Goal: Navigation & Orientation: Find specific page/section

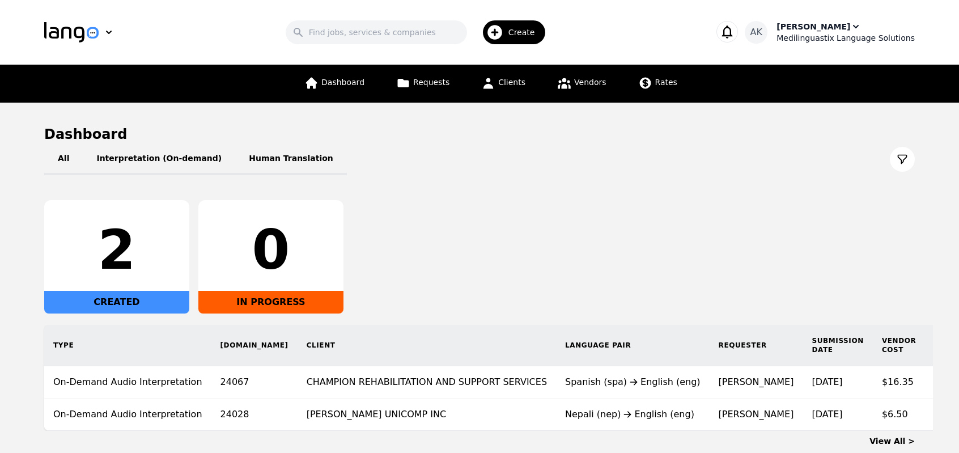
click at [828, 27] on div "Ameet Kumar" at bounding box center [813, 26] width 74 height 11
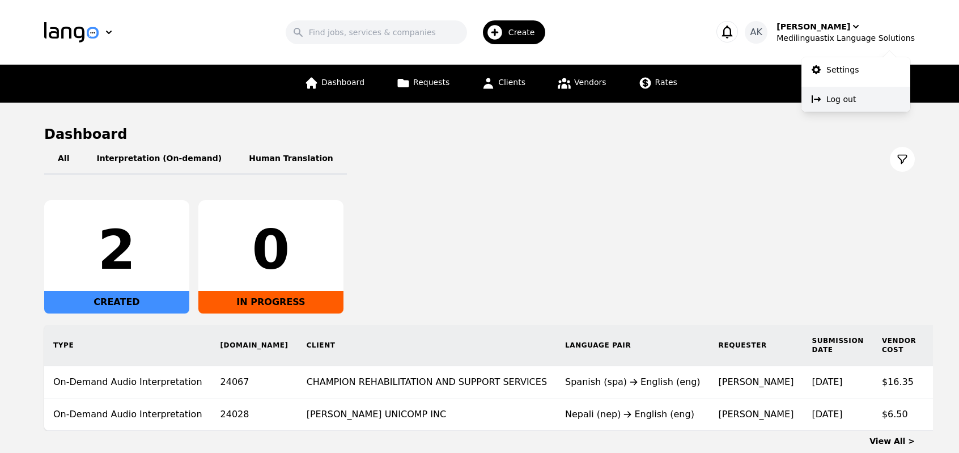
click at [838, 100] on p "Log out" at bounding box center [840, 98] width 29 height 11
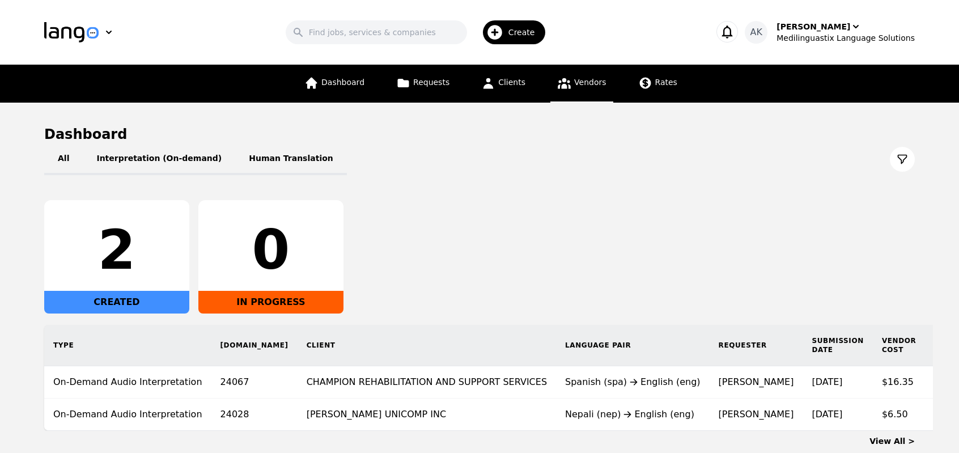
click at [580, 80] on span "Vendors" at bounding box center [590, 82] width 32 height 9
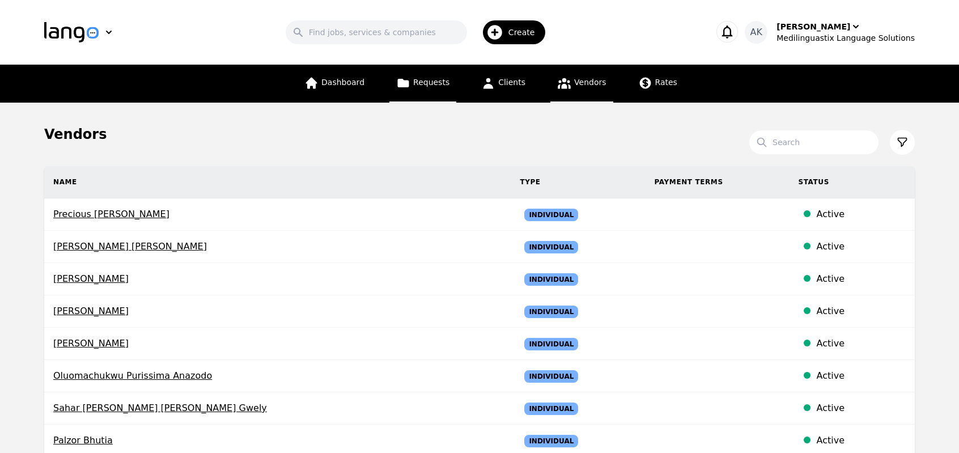
click at [428, 82] on span "Requests" at bounding box center [431, 82] width 36 height 9
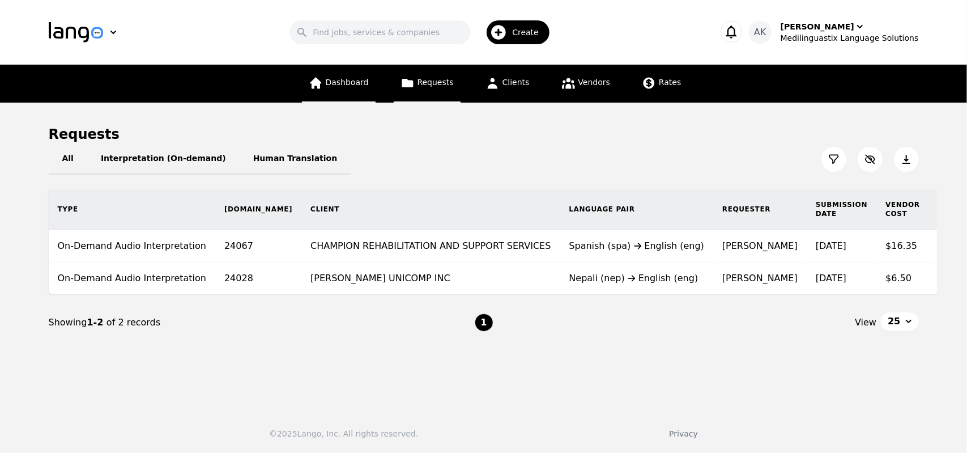
click at [340, 89] on link "Dashboard" at bounding box center [339, 84] width 74 height 38
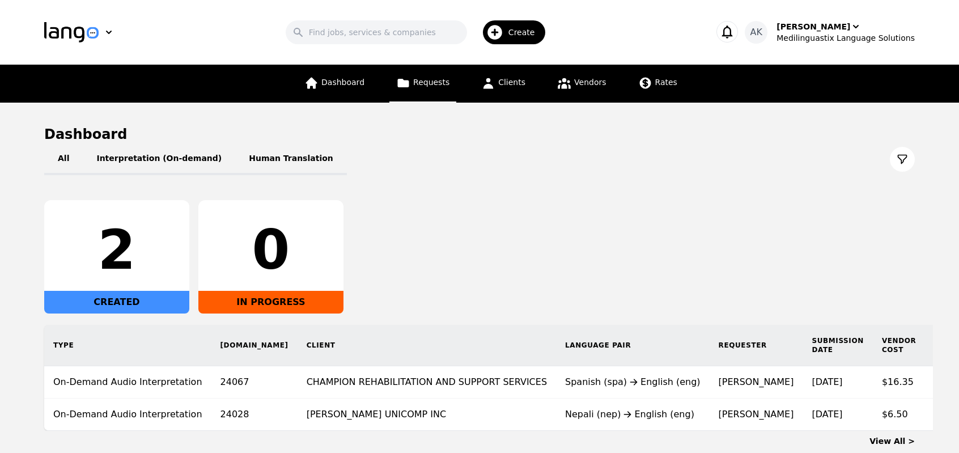
click at [424, 87] on span "Requests" at bounding box center [431, 82] width 36 height 9
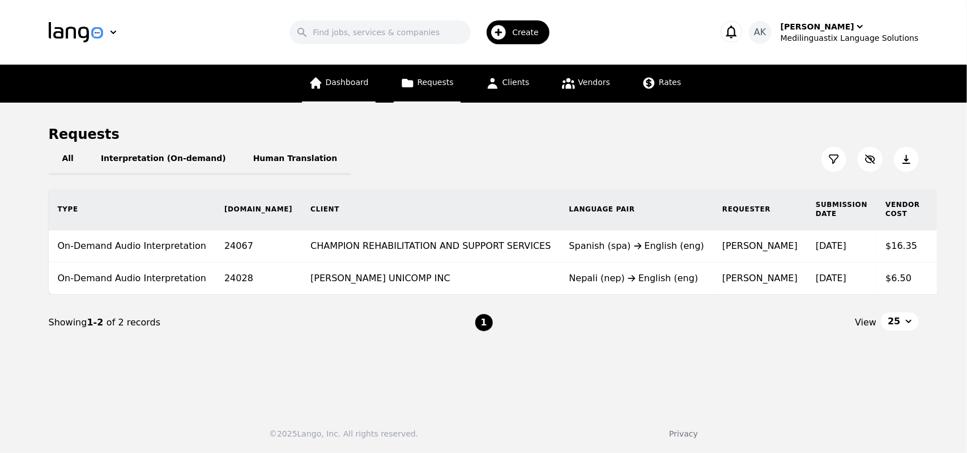
click at [321, 87] on icon at bounding box center [315, 83] width 11 height 11
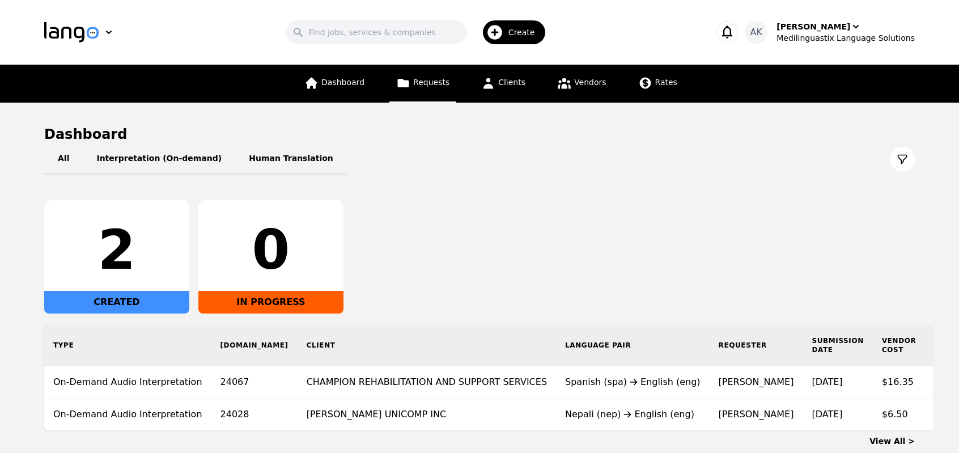
click at [415, 92] on link "Requests" at bounding box center [422, 84] width 67 height 38
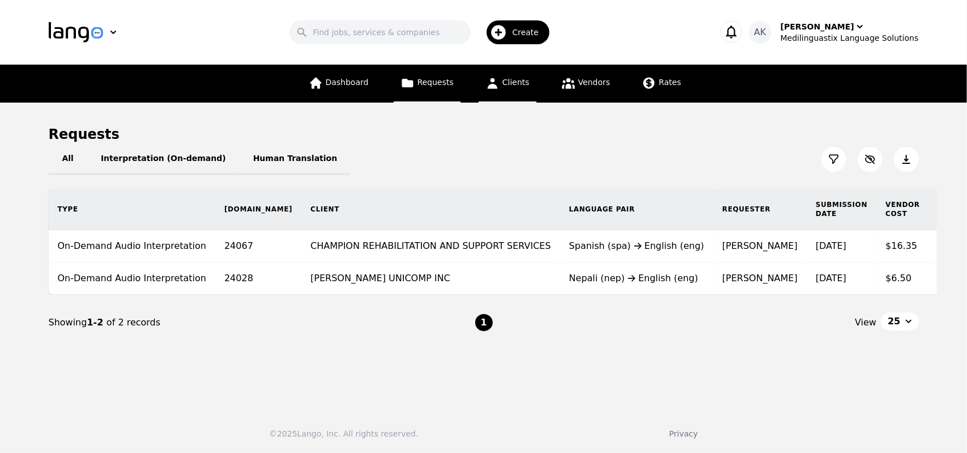
click at [484, 99] on link "Clients" at bounding box center [508, 84] width 58 height 38
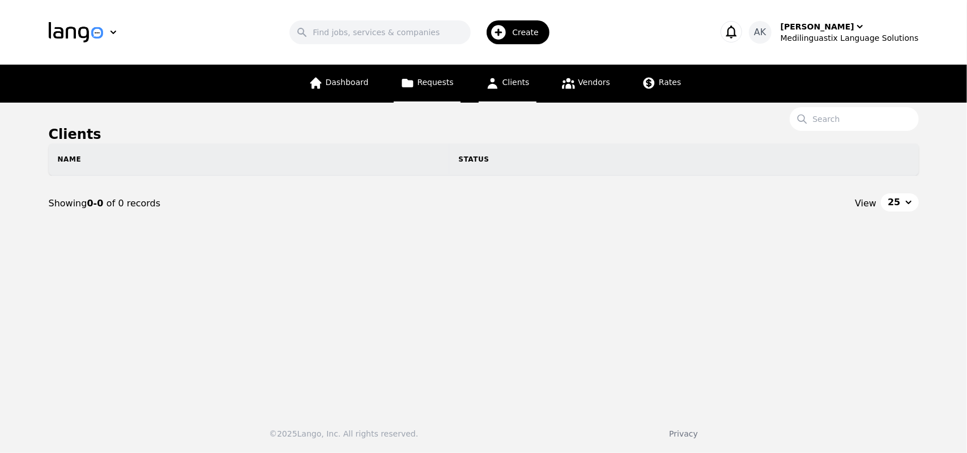
click at [417, 92] on link "Requests" at bounding box center [427, 84] width 67 height 38
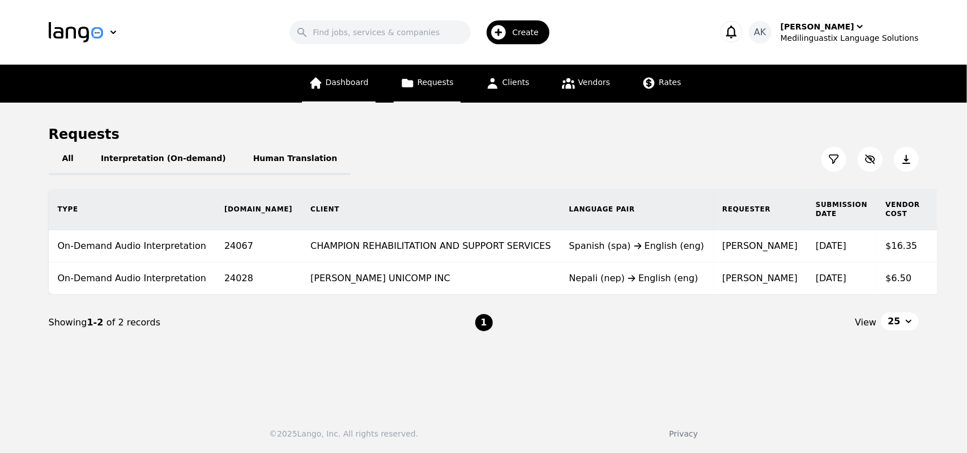
click at [352, 96] on link "Dashboard" at bounding box center [339, 84] width 74 height 38
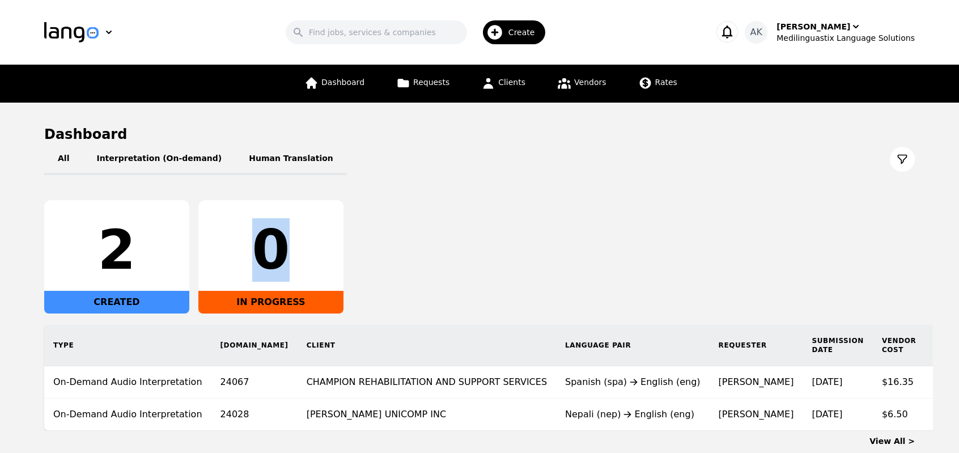
drag, startPoint x: 259, startPoint y: 250, endPoint x: 299, endPoint y: 253, distance: 39.8
click at [299, 253] on div "0" at bounding box center [270, 250] width 127 height 54
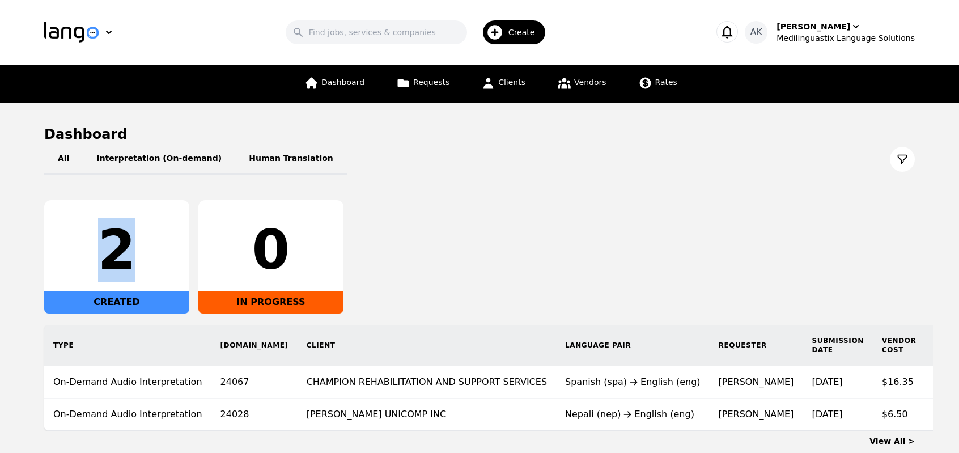
drag, startPoint x: 136, startPoint y: 256, endPoint x: 92, endPoint y: 256, distance: 44.2
click at [92, 256] on div "2" at bounding box center [116, 250] width 127 height 54
drag, startPoint x: 92, startPoint y: 256, endPoint x: 165, endPoint y: 263, distance: 74.0
click at [165, 263] on div "2" at bounding box center [116, 250] width 127 height 54
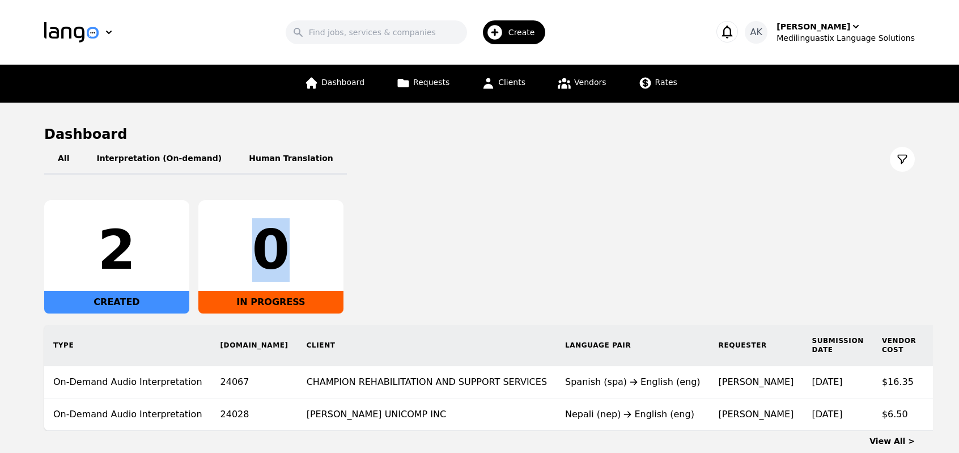
drag, startPoint x: 254, startPoint y: 250, endPoint x: 296, endPoint y: 252, distance: 41.4
click at [296, 252] on div "0" at bounding box center [270, 250] width 127 height 54
drag, startPoint x: 296, startPoint y: 252, endPoint x: 257, endPoint y: 258, distance: 39.5
click at [257, 258] on div "0" at bounding box center [270, 250] width 127 height 54
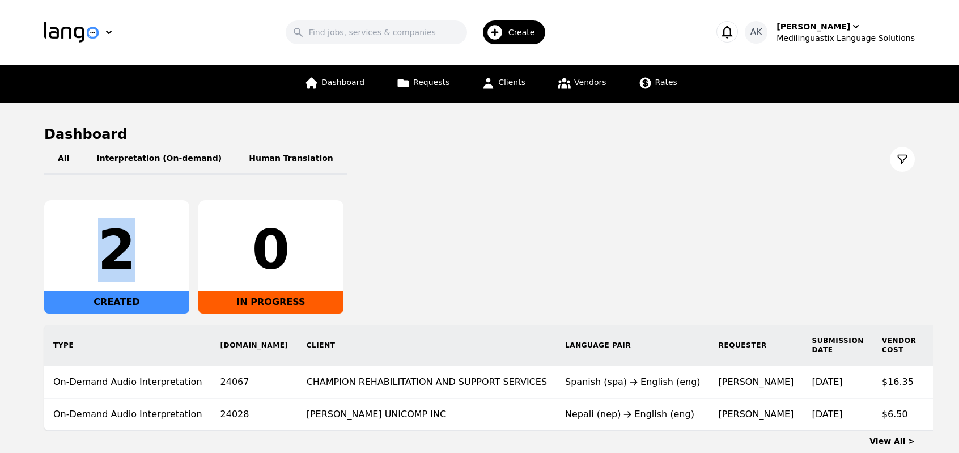
drag, startPoint x: 136, startPoint y: 254, endPoint x: 90, endPoint y: 257, distance: 46.6
click at [90, 257] on div "2" at bounding box center [116, 250] width 127 height 54
click at [484, 207] on div "2 CREATED 0 IN PROGRESS" at bounding box center [479, 256] width 870 height 113
click at [821, 32] on div "Medilinguastix Language Solutions" at bounding box center [845, 37] width 138 height 11
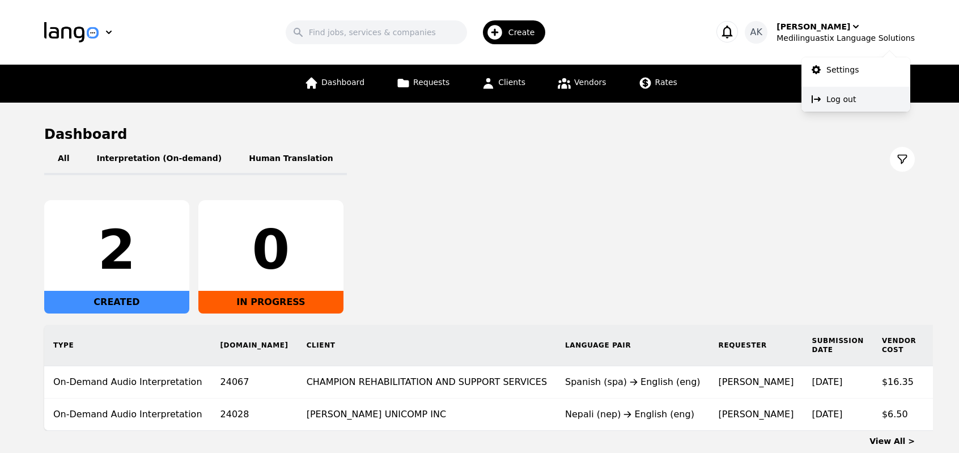
click at [833, 99] on p "Log out" at bounding box center [840, 98] width 29 height 11
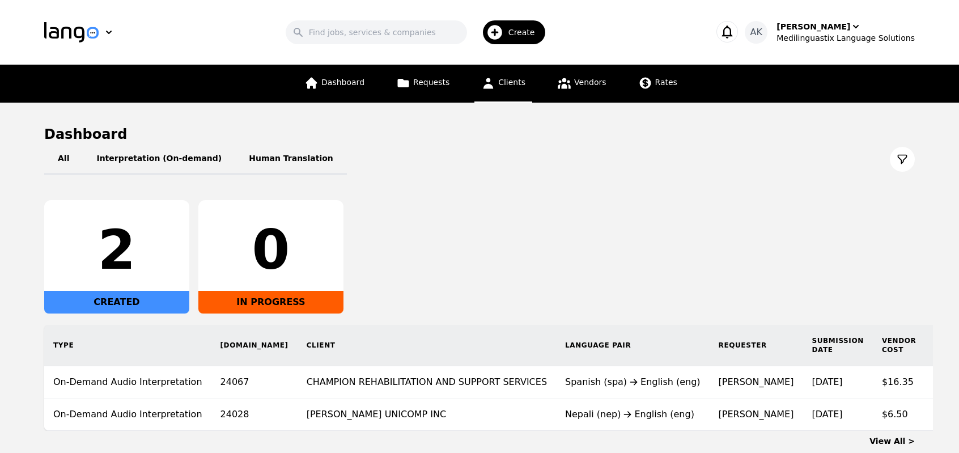
click at [500, 95] on link "Clients" at bounding box center [503, 84] width 58 height 38
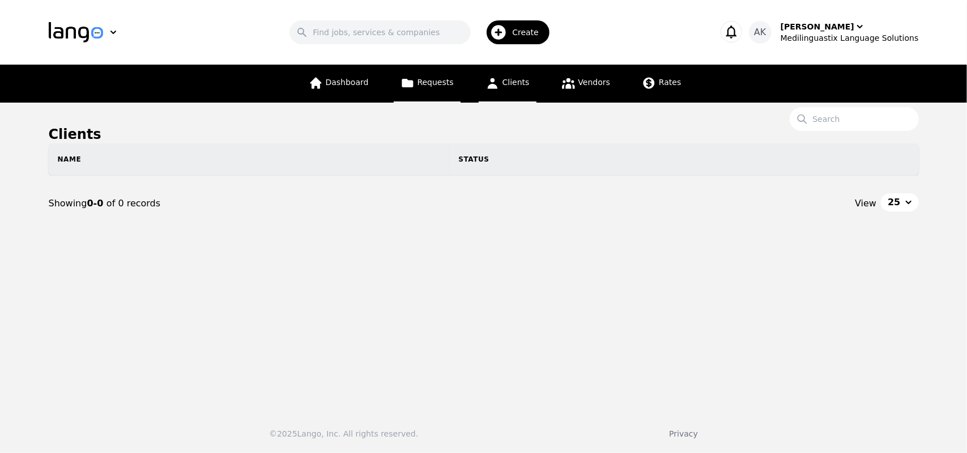
click at [425, 84] on span "Requests" at bounding box center [436, 82] width 36 height 9
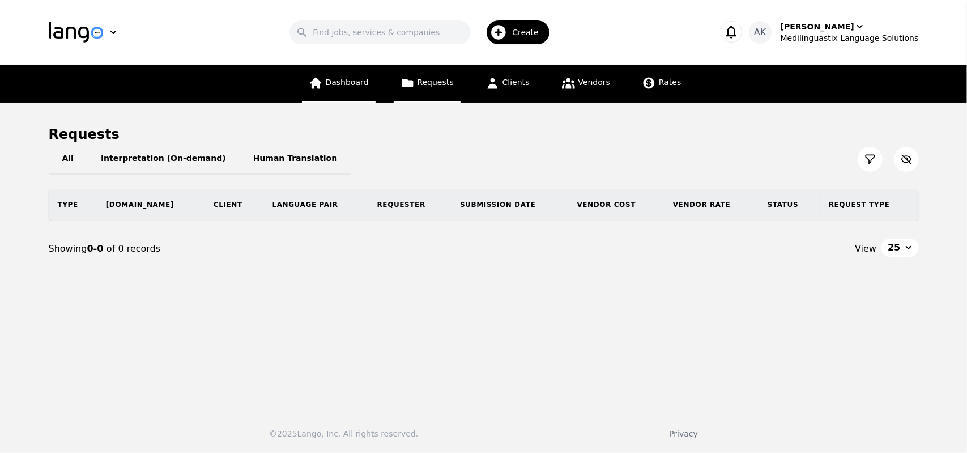
click at [344, 92] on link "Dashboard" at bounding box center [339, 84] width 74 height 38
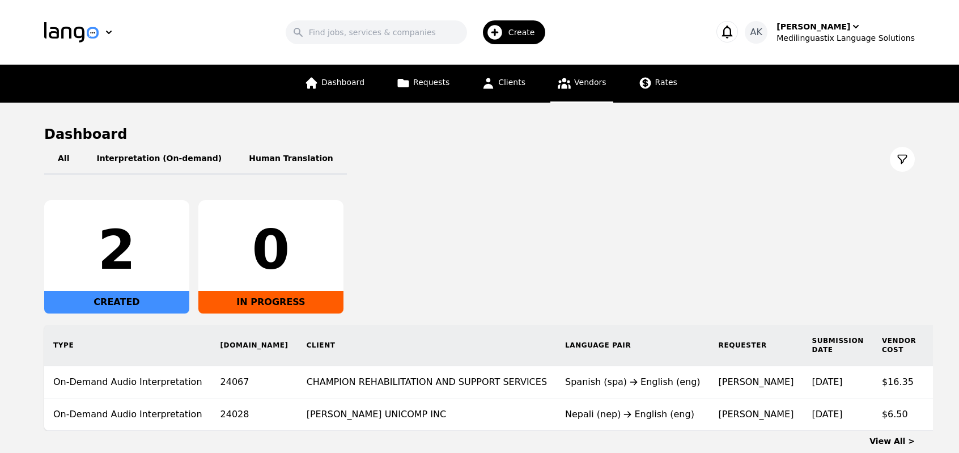
click at [577, 88] on link "Vendors" at bounding box center [581, 84] width 62 height 38
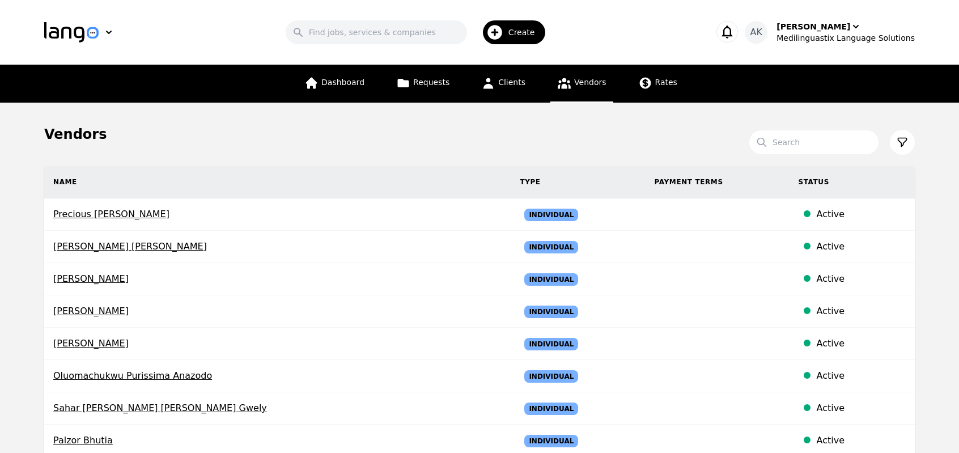
click at [527, 37] on span "Create" at bounding box center [525, 32] width 35 height 11
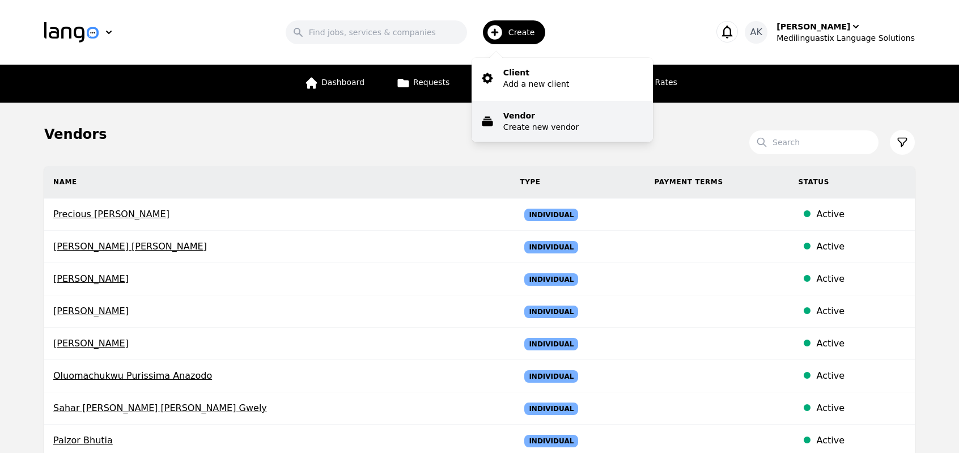
click at [520, 104] on button "Vendor Create new vendor" at bounding box center [561, 121] width 181 height 41
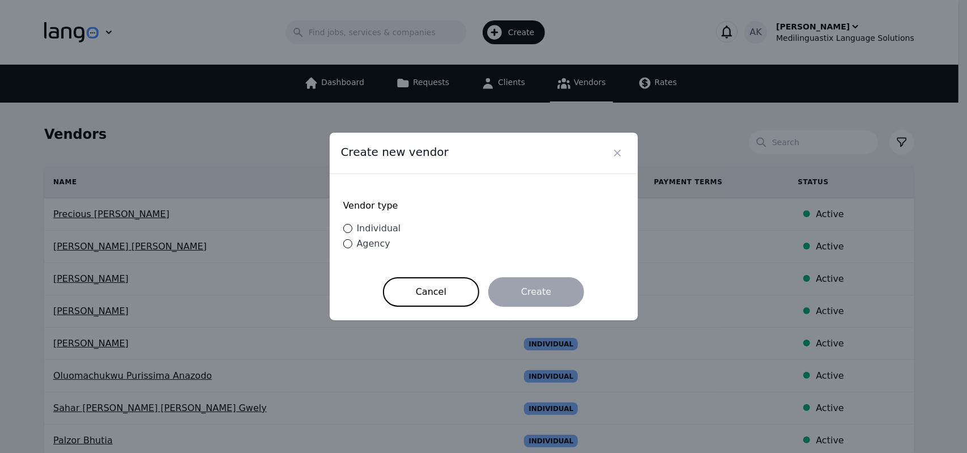
click at [372, 228] on span "Individual" at bounding box center [379, 228] width 44 height 11
click at [352, 228] on input "Individual" at bounding box center [347, 228] width 9 height 9
radio input "true"
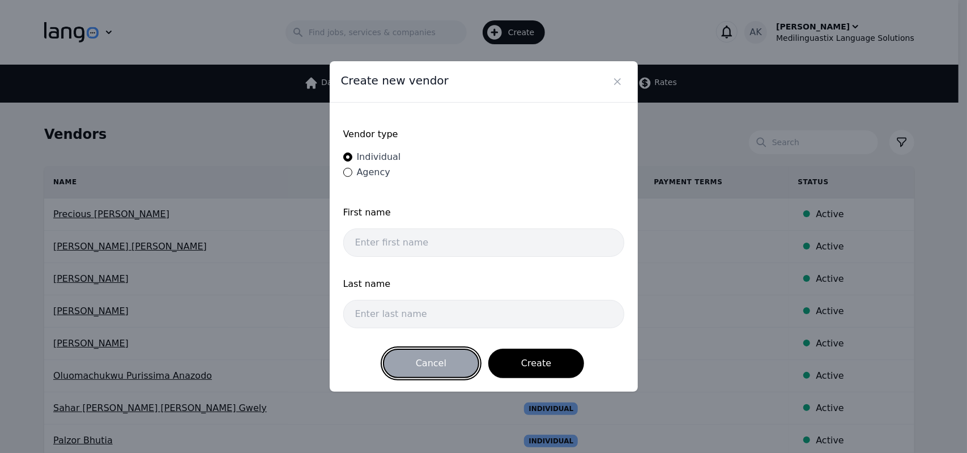
click at [432, 361] on button "Cancel" at bounding box center [431, 362] width 96 height 29
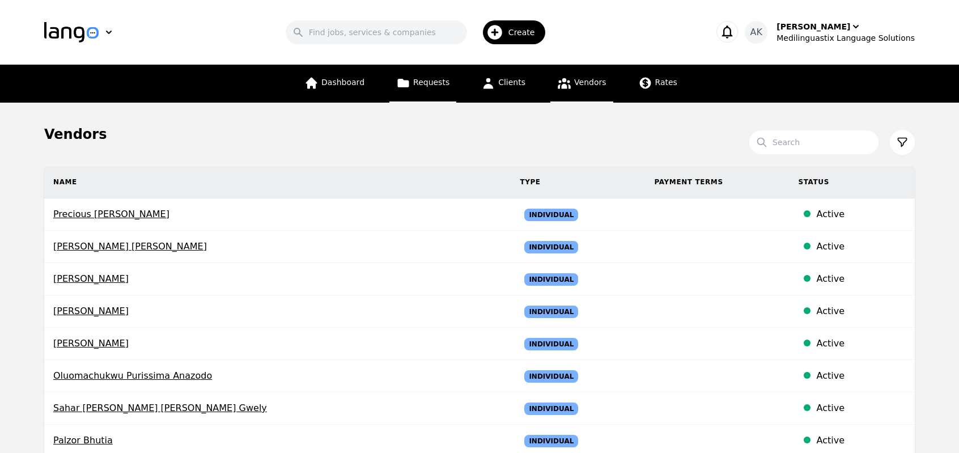
click at [416, 82] on link "Requests" at bounding box center [422, 84] width 67 height 38
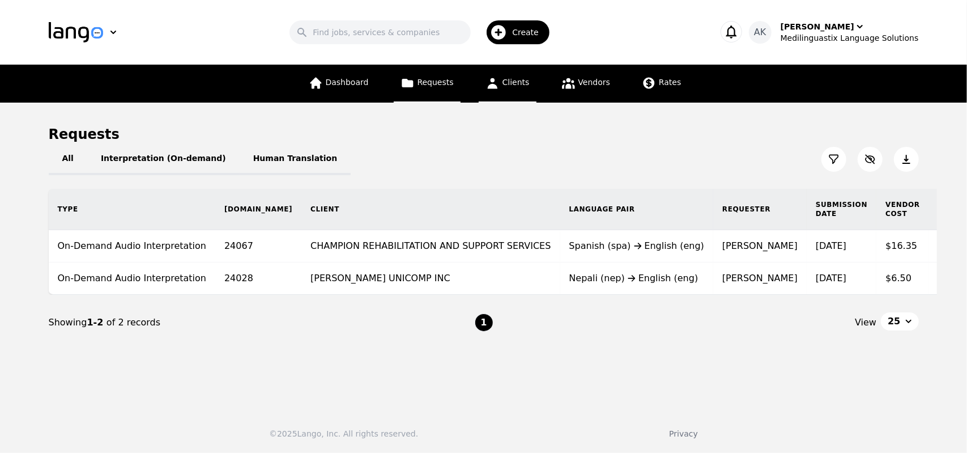
click at [512, 92] on link "Clients" at bounding box center [508, 84] width 58 height 38
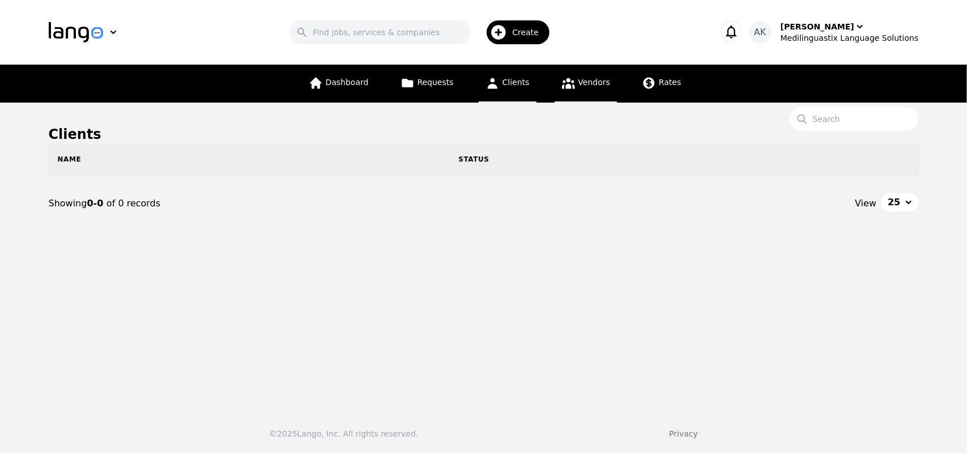
click at [580, 88] on link "Vendors" at bounding box center [586, 84] width 62 height 38
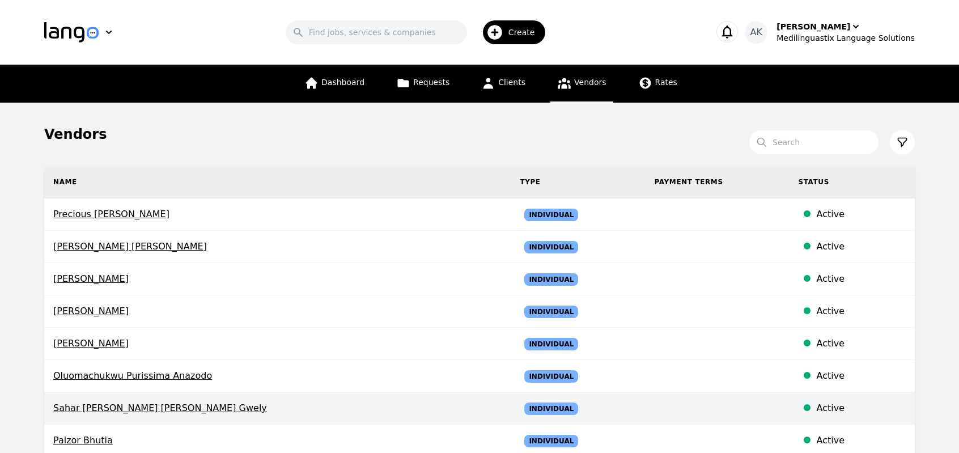
click at [78, 411] on span "Sahar Gamal Gamal Mohamed Rabie Gwely" at bounding box center [277, 408] width 448 height 14
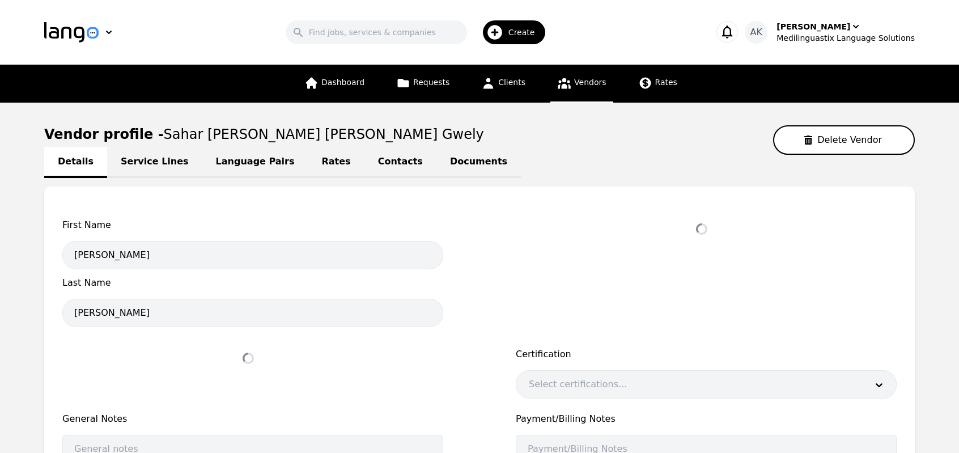
select select "active"
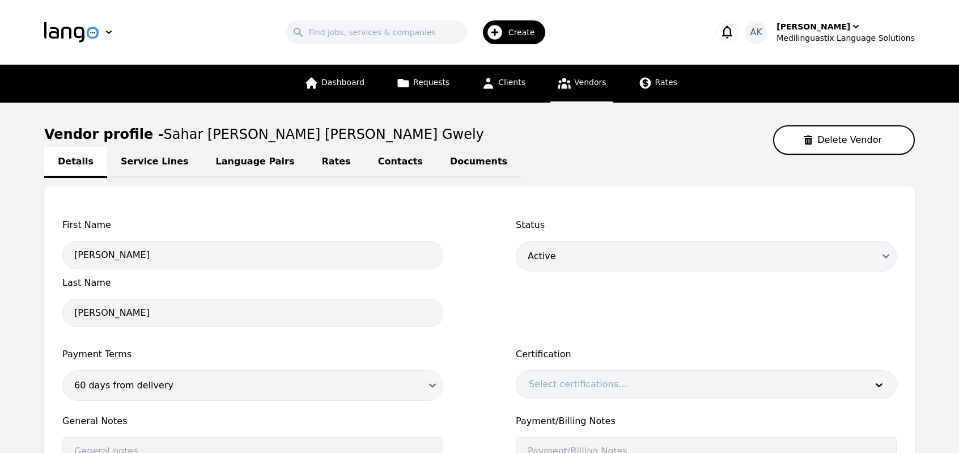
click at [436, 157] on link "Documents" at bounding box center [478, 162] width 84 height 31
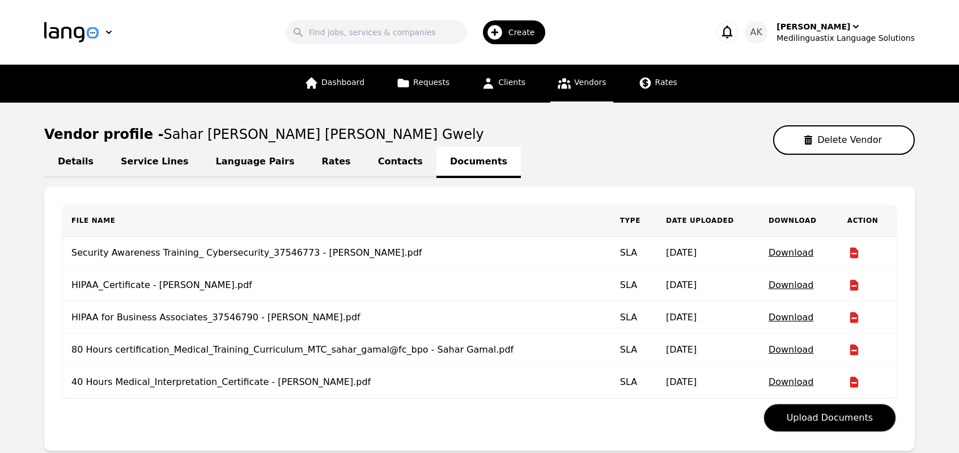
click at [364, 162] on link "Contacts" at bounding box center [400, 162] width 72 height 31
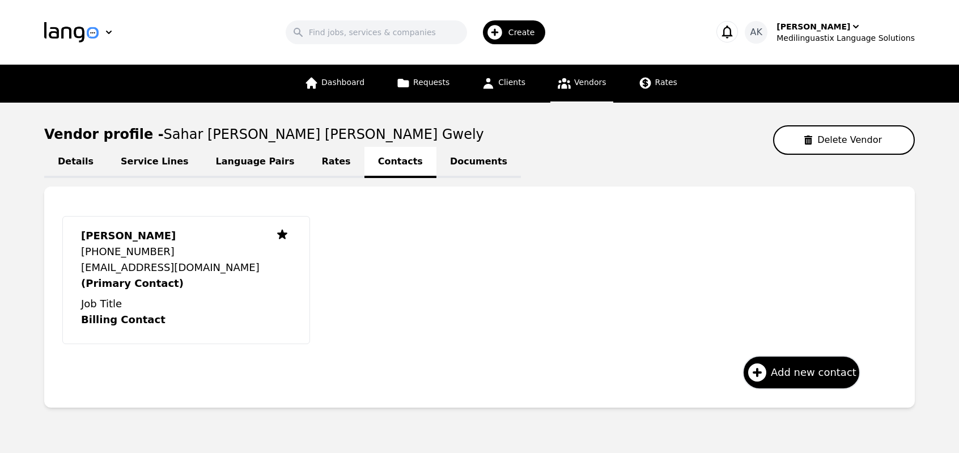
click at [265, 168] on link "Language Pairs" at bounding box center [255, 162] width 106 height 31
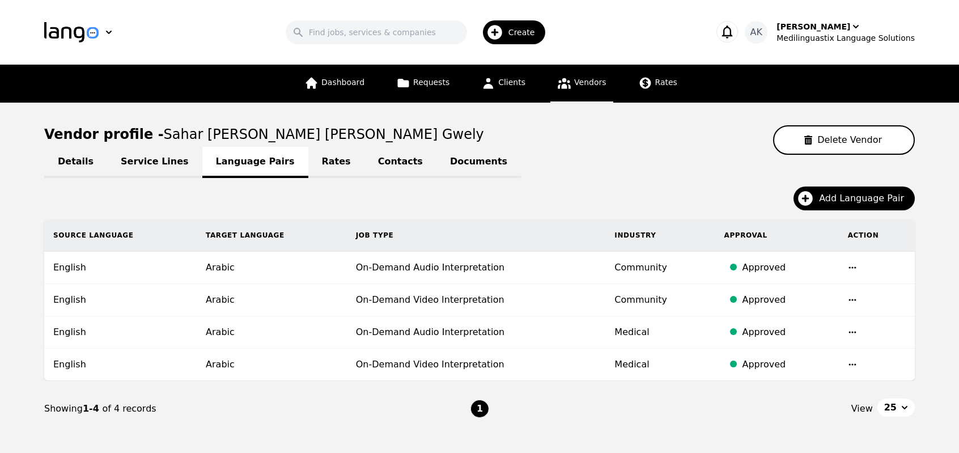
click at [167, 164] on link "Service Lines" at bounding box center [154, 162] width 95 height 31
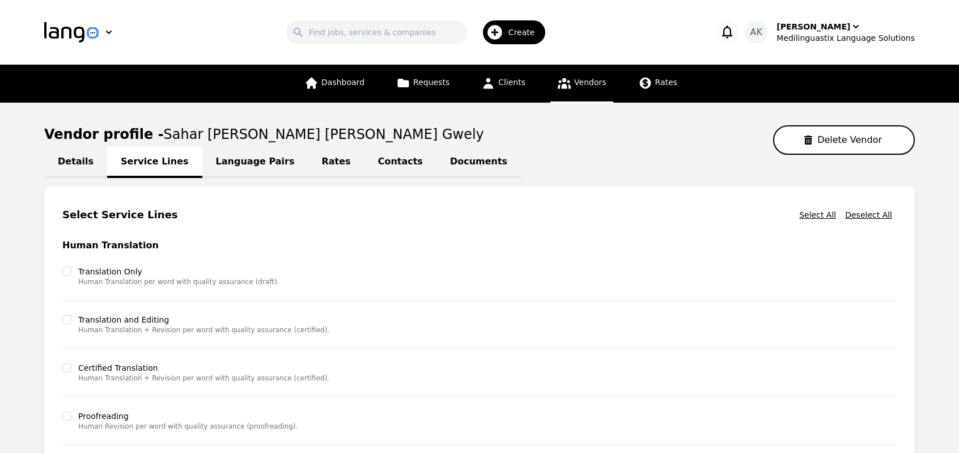
click at [588, 84] on span "Vendors" at bounding box center [590, 82] width 32 height 9
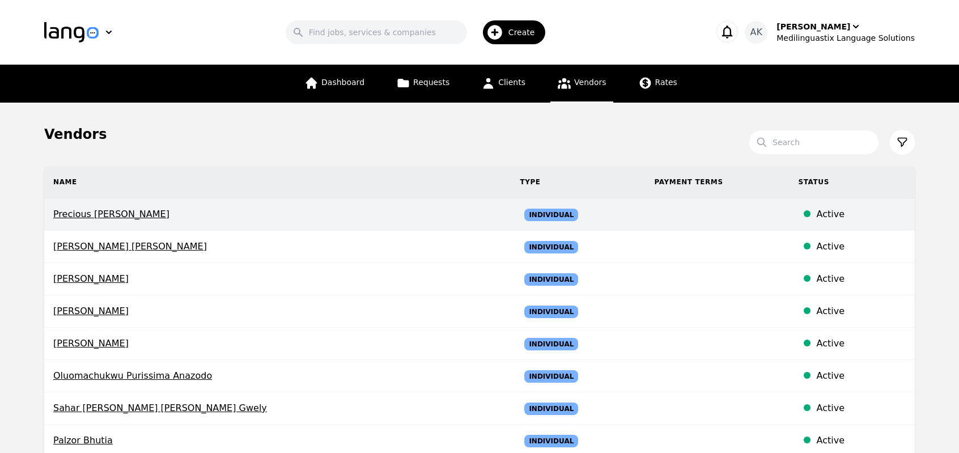
click at [124, 209] on span "Precious Chidinma Nwosu" at bounding box center [277, 214] width 448 height 14
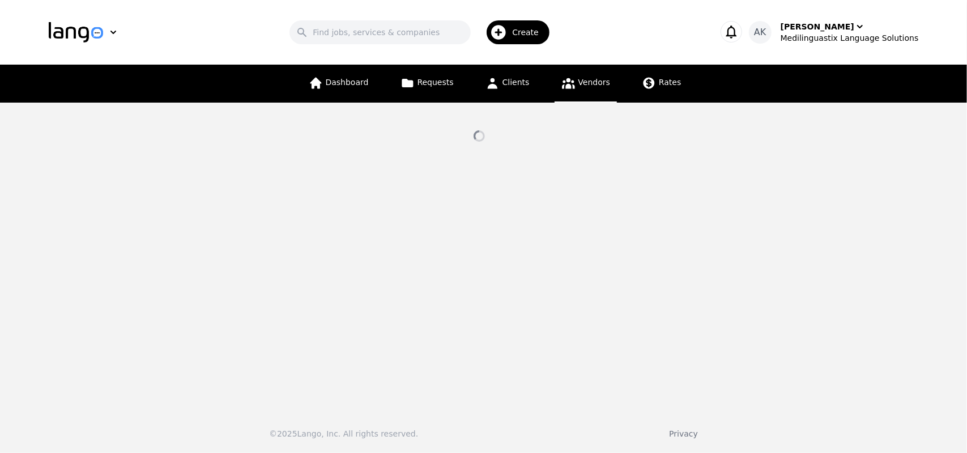
select select "active"
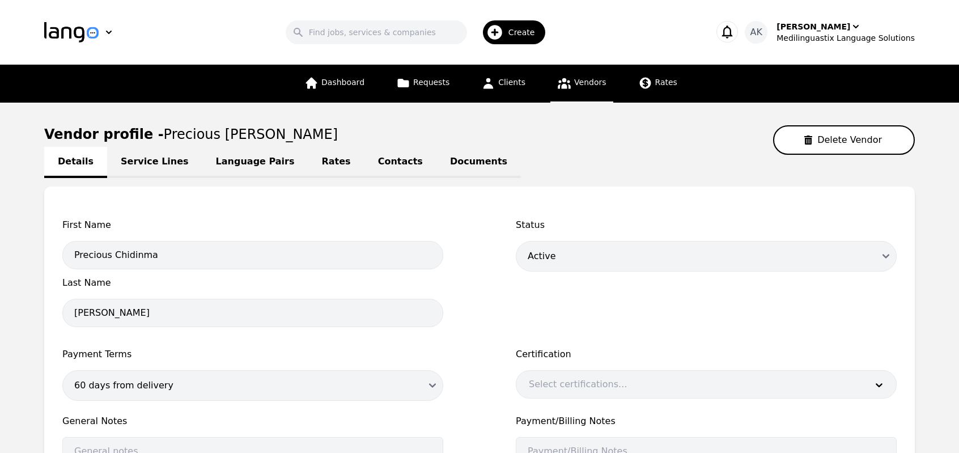
click at [436, 167] on link "Documents" at bounding box center [478, 162] width 84 height 31
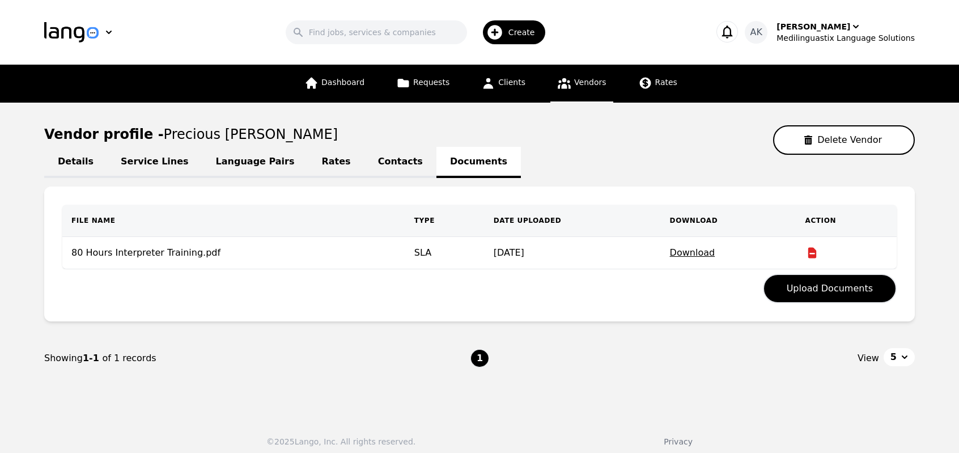
click at [242, 171] on link "Language Pairs" at bounding box center [255, 162] width 106 height 31
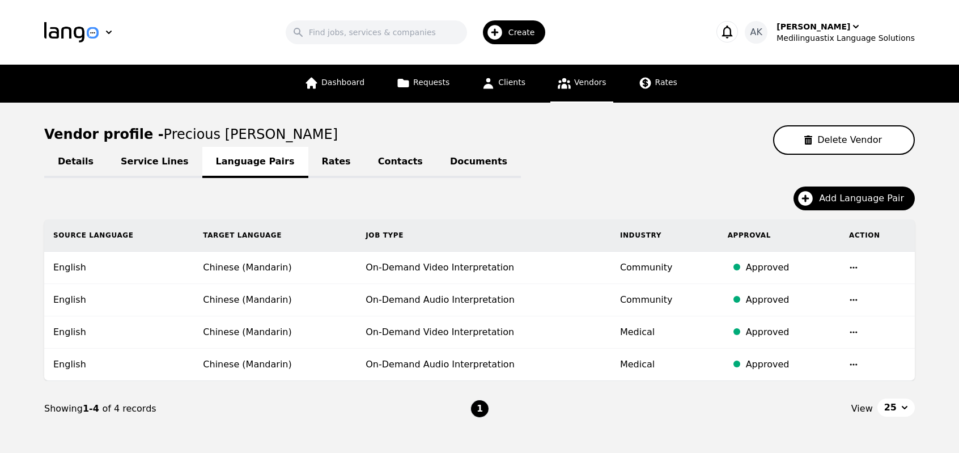
click at [144, 161] on link "Service Lines" at bounding box center [154, 162] width 95 height 31
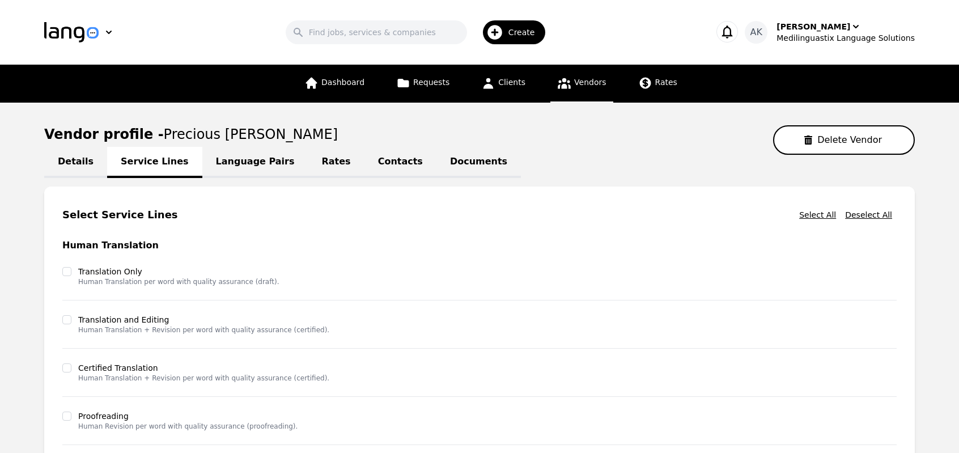
click at [564, 84] on icon at bounding box center [564, 83] width 14 height 14
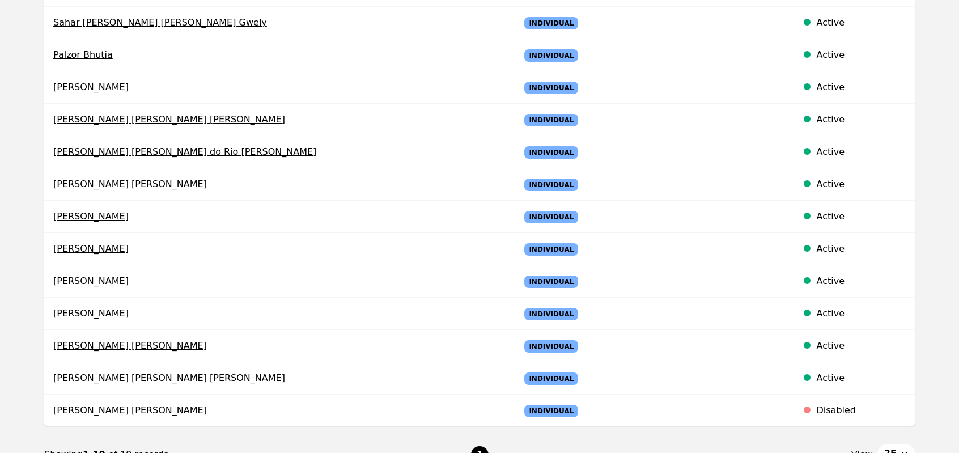
scroll to position [363, 0]
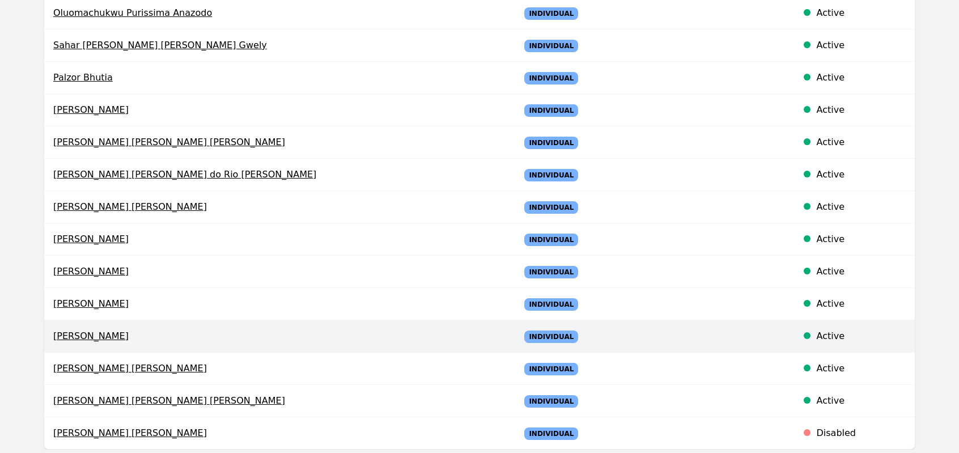
click at [105, 343] on td "Raquel Liz Luna Bajonero" at bounding box center [277, 336] width 466 height 32
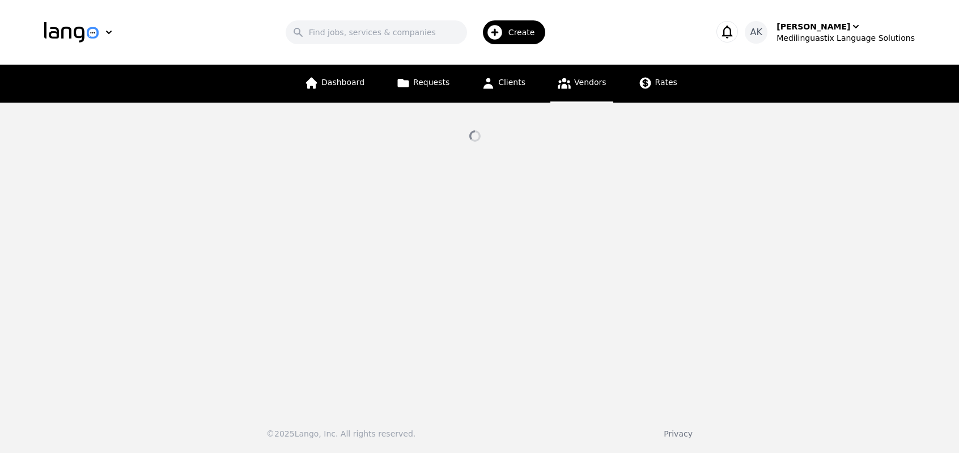
select select "active"
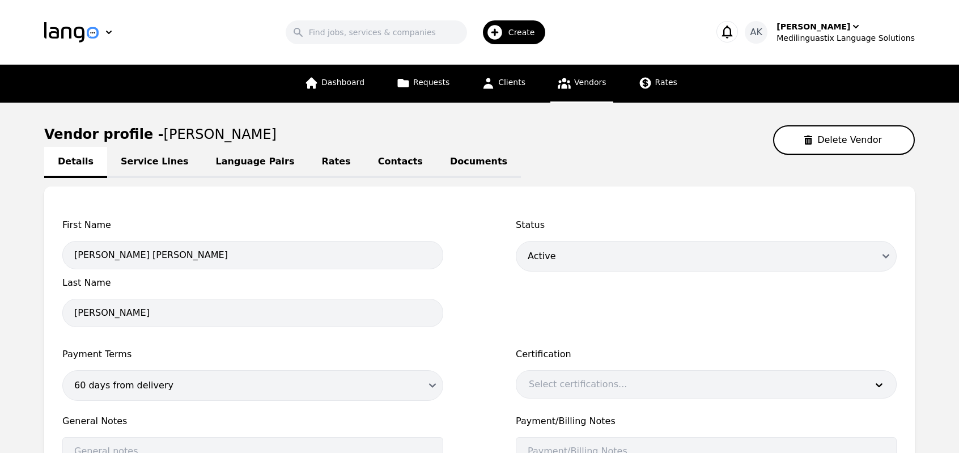
click at [367, 168] on link "Contacts" at bounding box center [400, 162] width 72 height 31
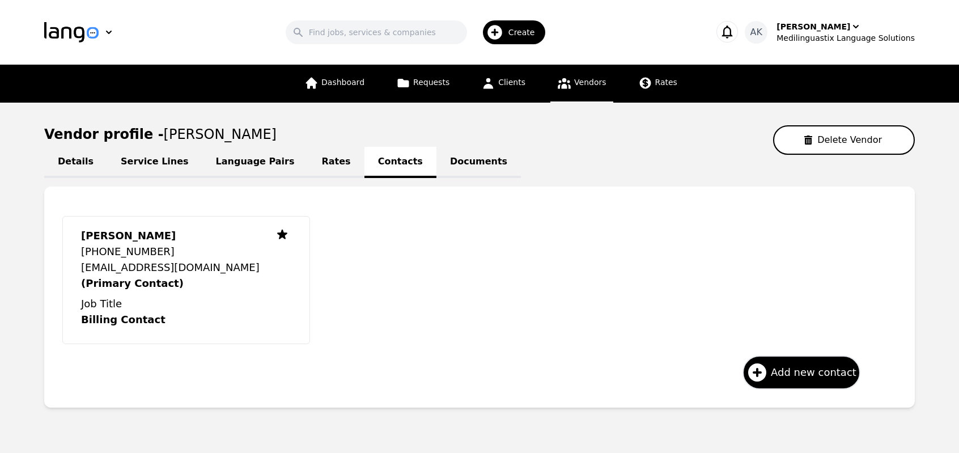
click at [209, 173] on link "Language Pairs" at bounding box center [255, 162] width 106 height 31
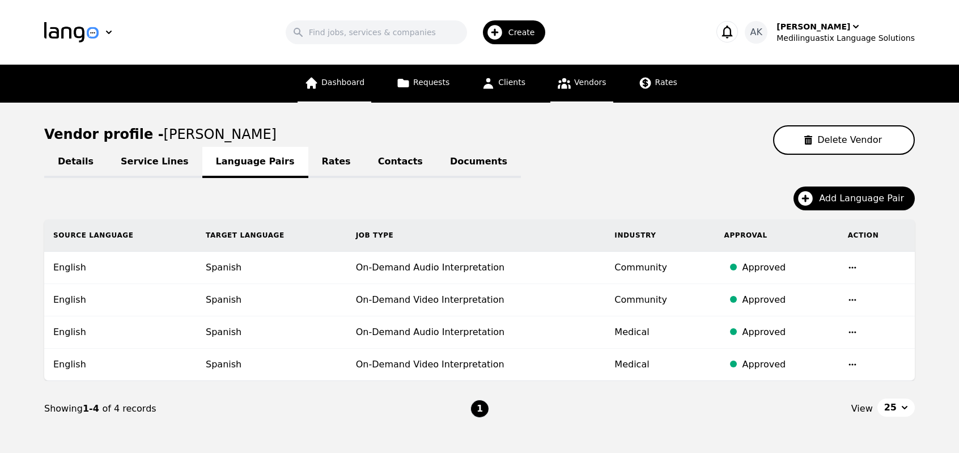
click at [355, 82] on span "Dashboard" at bounding box center [342, 82] width 43 height 9
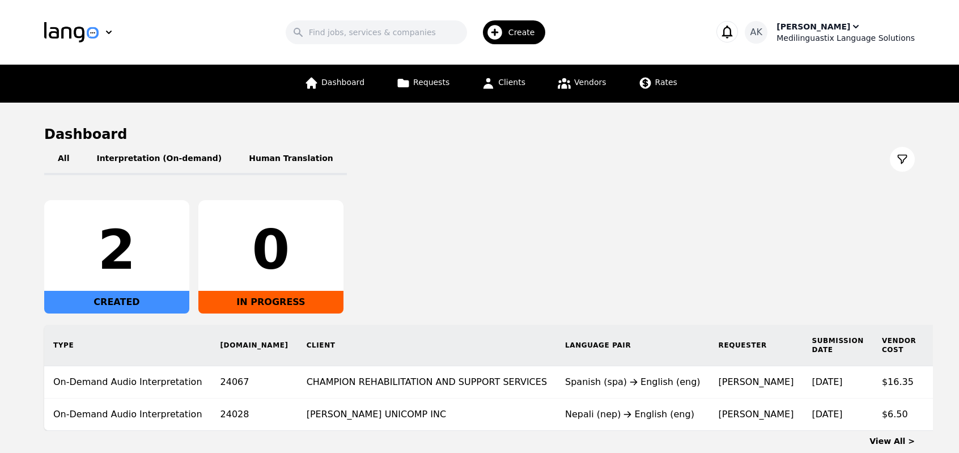
click at [812, 41] on div "Medilinguastix Language Solutions" at bounding box center [845, 37] width 138 height 11
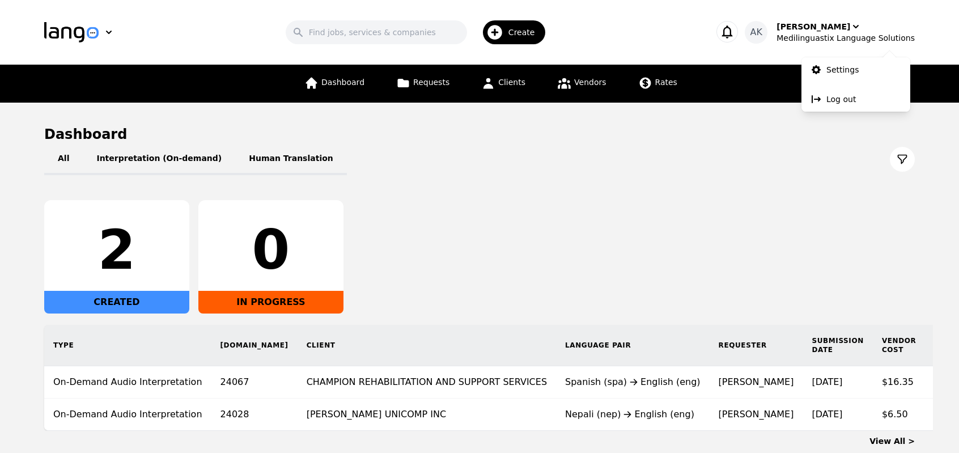
click at [691, 225] on div "2 CREATED 0 IN PROGRESS" at bounding box center [479, 256] width 870 height 113
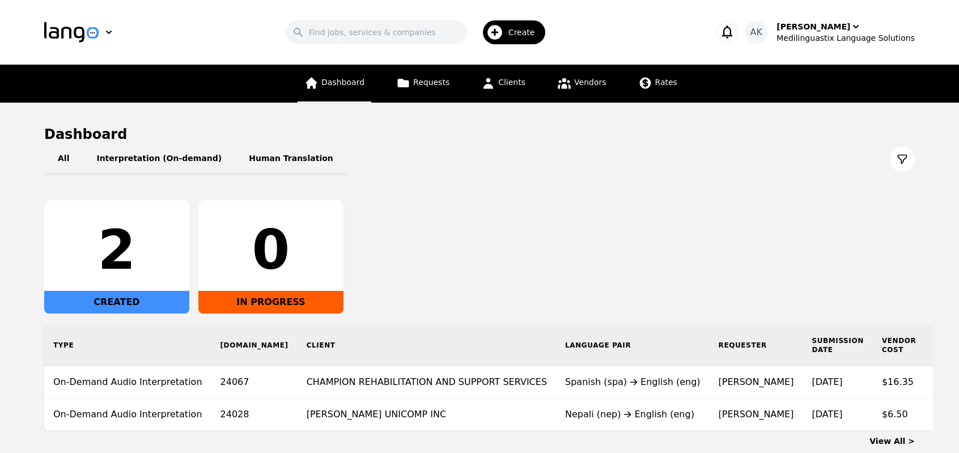
click at [361, 87] on span "Dashboard" at bounding box center [342, 82] width 43 height 9
click at [438, 82] on span "Requests" at bounding box center [431, 82] width 36 height 9
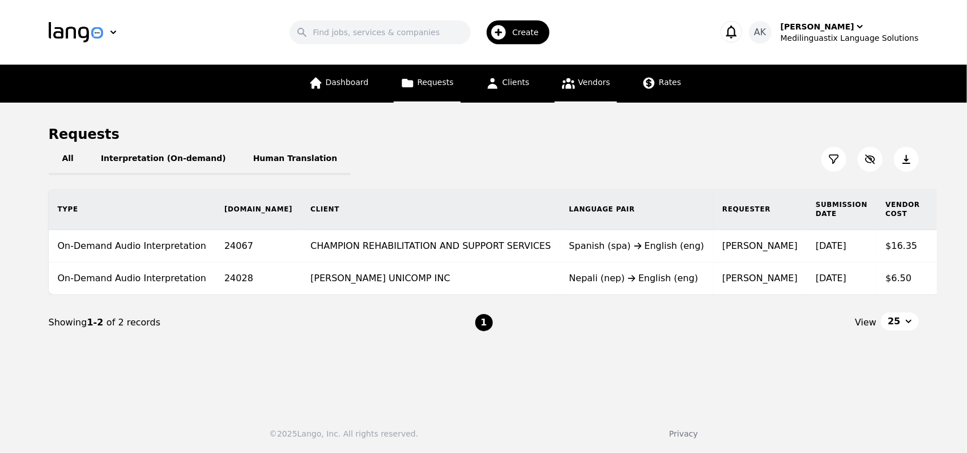
click at [571, 90] on link "Vendors" at bounding box center [586, 84] width 62 height 38
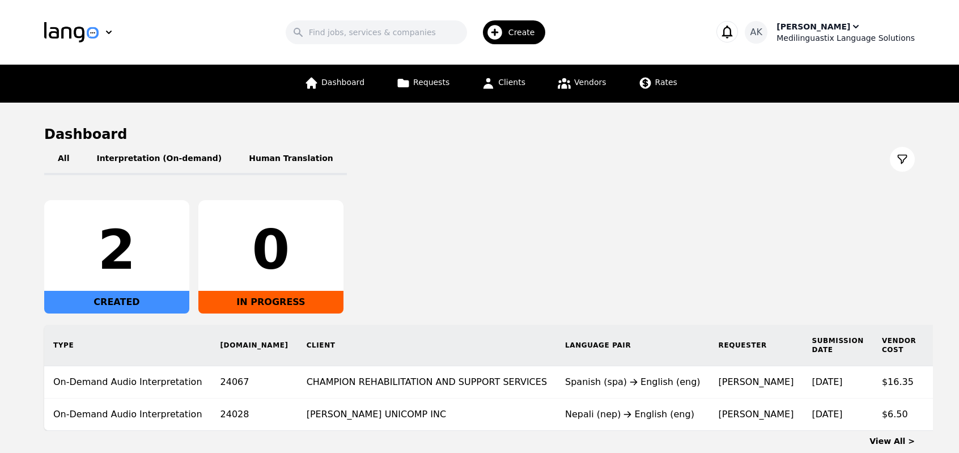
click at [852, 32] on div "Medilinguastix Language Solutions" at bounding box center [845, 37] width 138 height 11
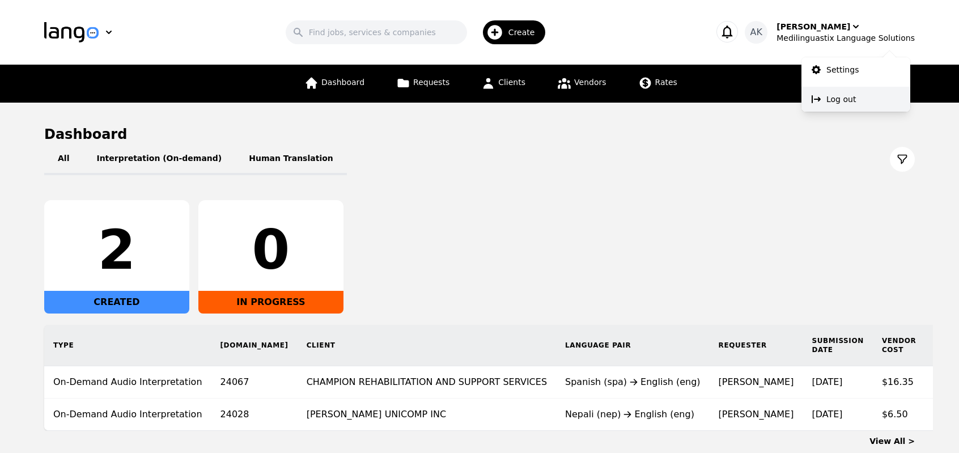
click at [828, 101] on p "Log out" at bounding box center [840, 98] width 29 height 11
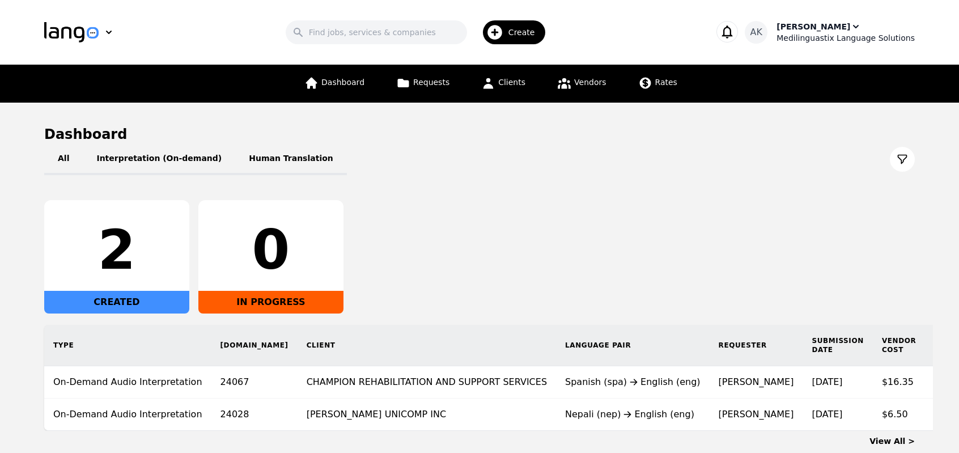
click at [820, 35] on div "Medilinguastix Language Solutions" at bounding box center [845, 37] width 138 height 11
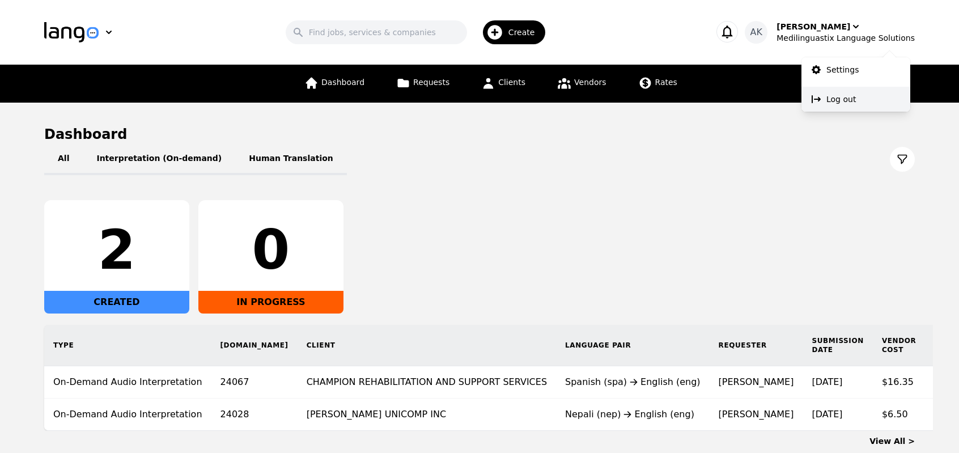
click at [829, 100] on p "Log out" at bounding box center [840, 98] width 29 height 11
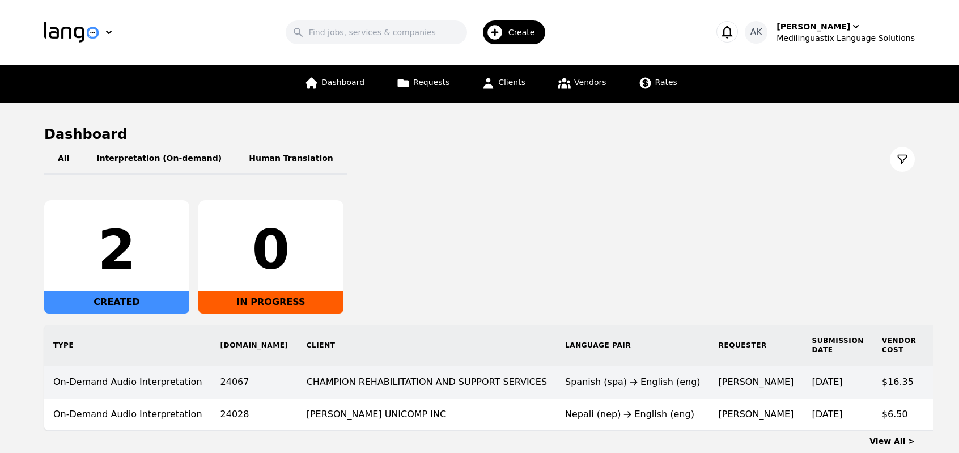
click at [441, 393] on td "CHAMPION REHABILITATION AND SUPPORT SERVICES" at bounding box center [426, 382] width 258 height 32
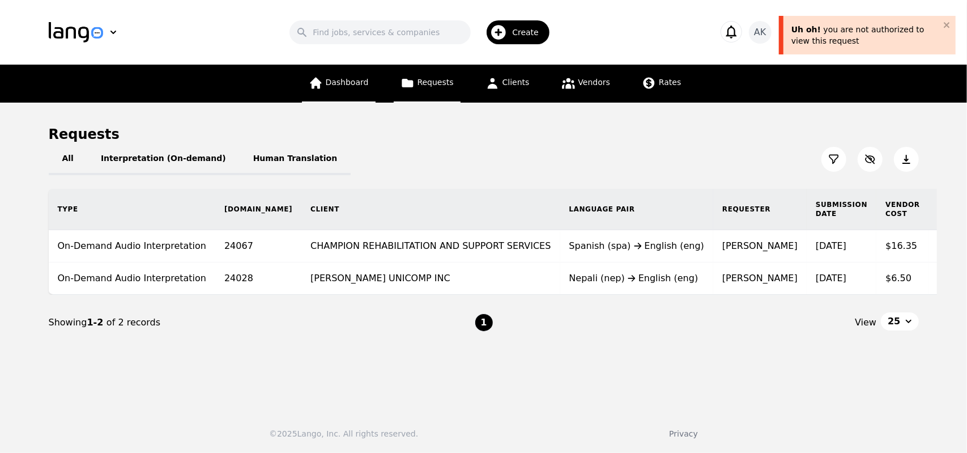
click at [341, 87] on span "Dashboard" at bounding box center [347, 82] width 43 height 9
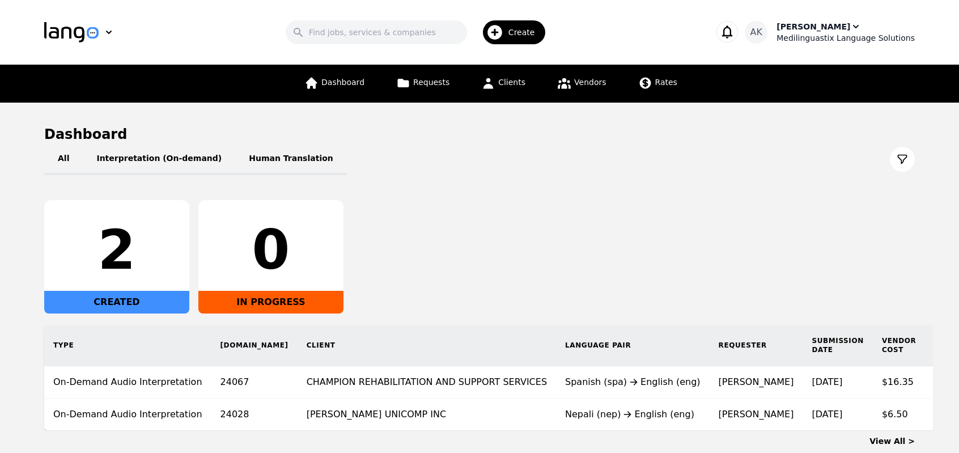
click at [818, 24] on div "[PERSON_NAME]" at bounding box center [813, 26] width 74 height 11
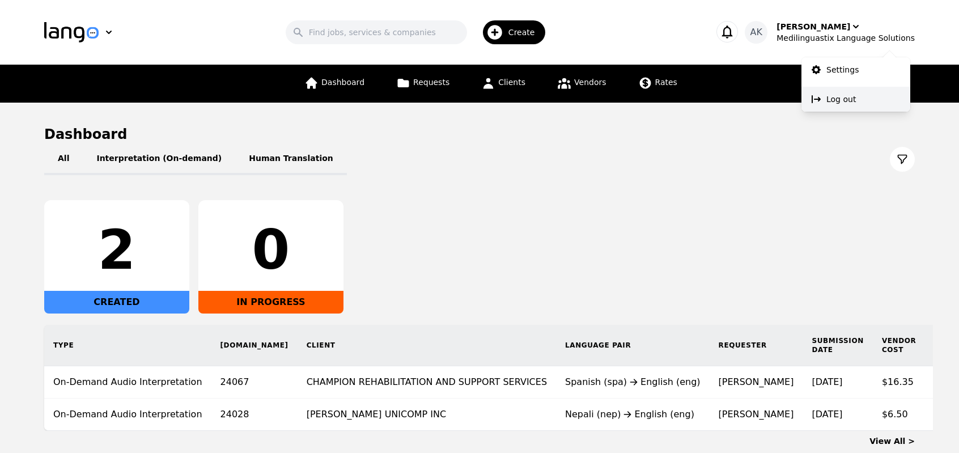
click at [821, 102] on button "Log out" at bounding box center [855, 99] width 109 height 25
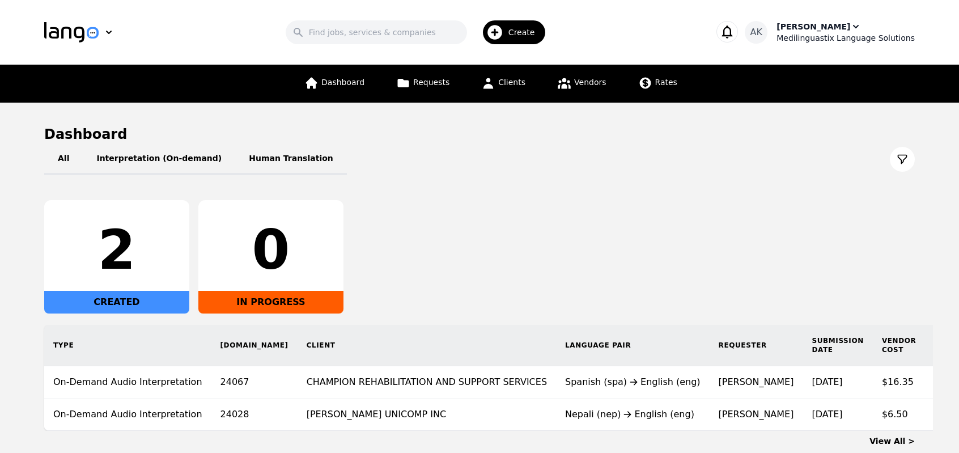
click at [810, 35] on div "Medilinguastix Language Solutions" at bounding box center [845, 37] width 138 height 11
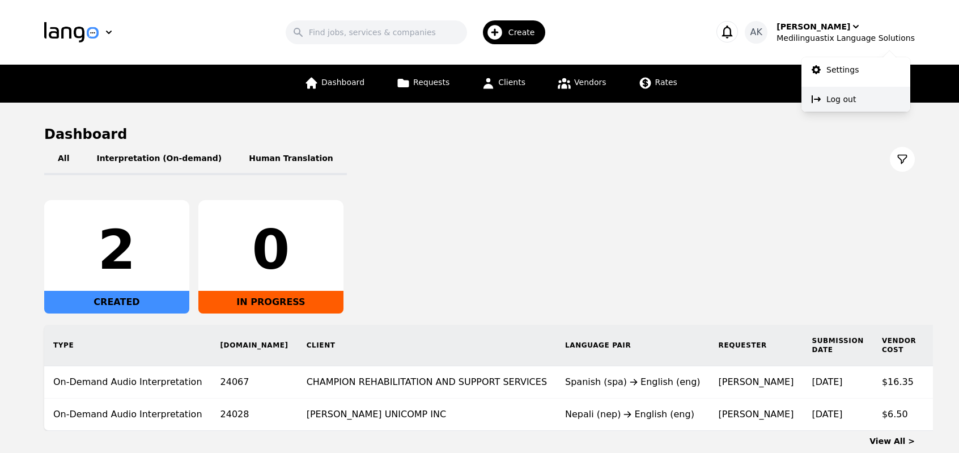
click at [826, 101] on p "Log out" at bounding box center [840, 98] width 29 height 11
